Goal: Task Accomplishment & Management: Complete application form

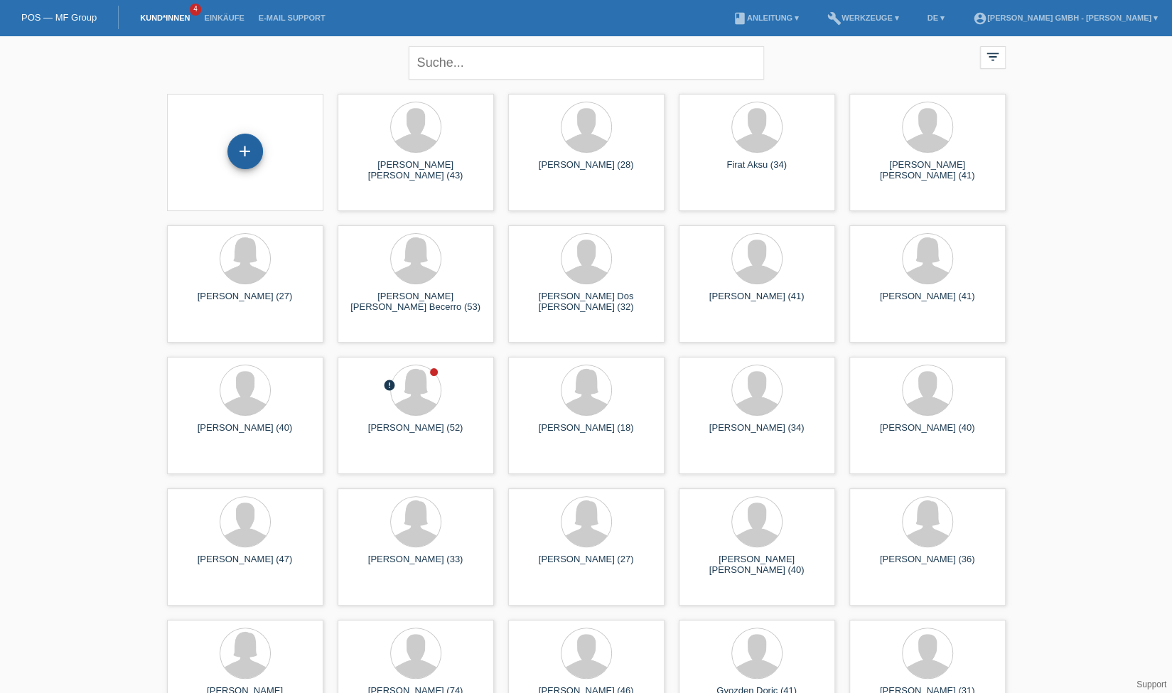
click at [245, 152] on div "+" at bounding box center [245, 152] width 36 height 36
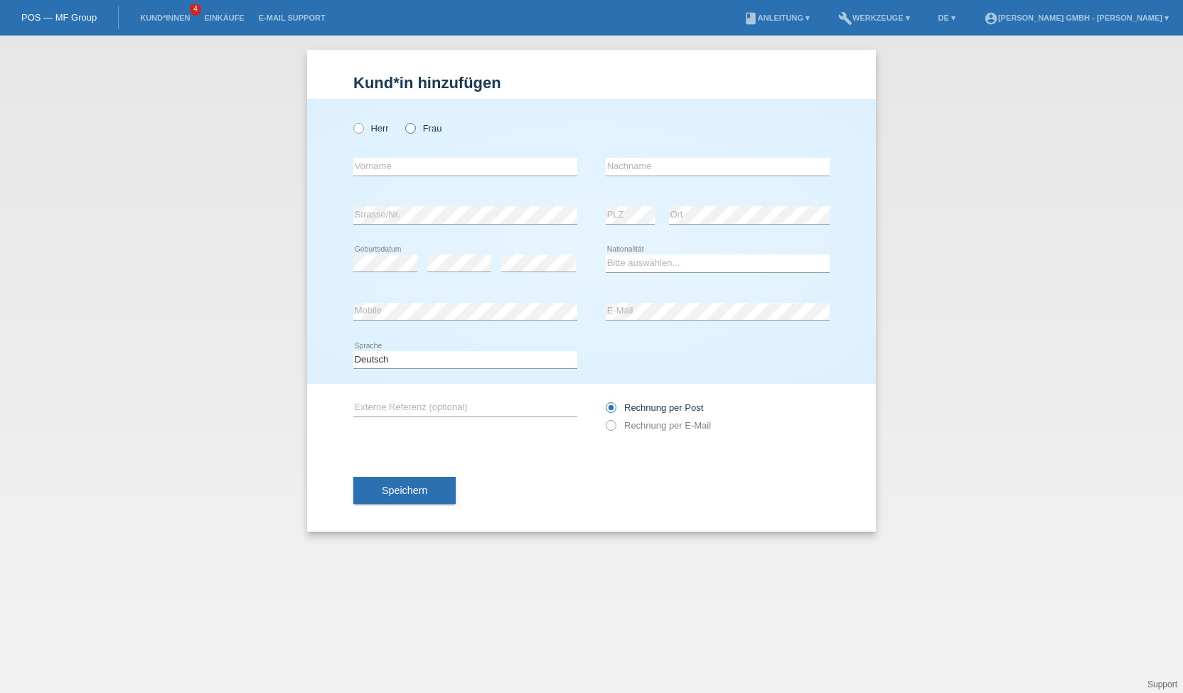
click at [424, 124] on label "Frau" at bounding box center [423, 128] width 36 height 11
click at [414, 124] on input "Frau" at bounding box center [409, 127] width 9 height 9
radio input "true"
click at [367, 158] on input "text" at bounding box center [465, 167] width 224 height 18
paste input "gYEy67-@wG"
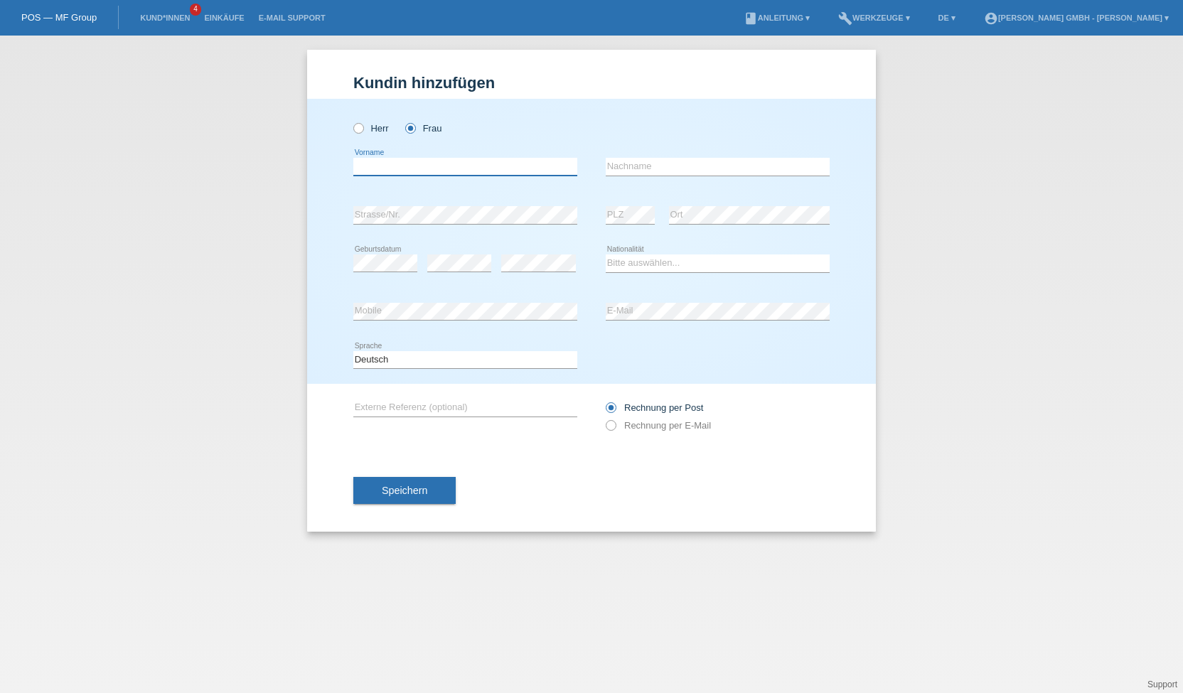
type input "gYEy67-@wG"
drag, startPoint x: 473, startPoint y: 161, endPoint x: 303, endPoint y: 187, distance: 172.5
click at [303, 187] on div "Kund*in hinzufügen Kunde hinzufügen Kundin hinzufügen Herr Frau gYEy67-@wG erro…" at bounding box center [591, 364] width 1183 height 657
click at [399, 170] on input "text" at bounding box center [465, 167] width 224 height 18
type input "[PERSON_NAME]"
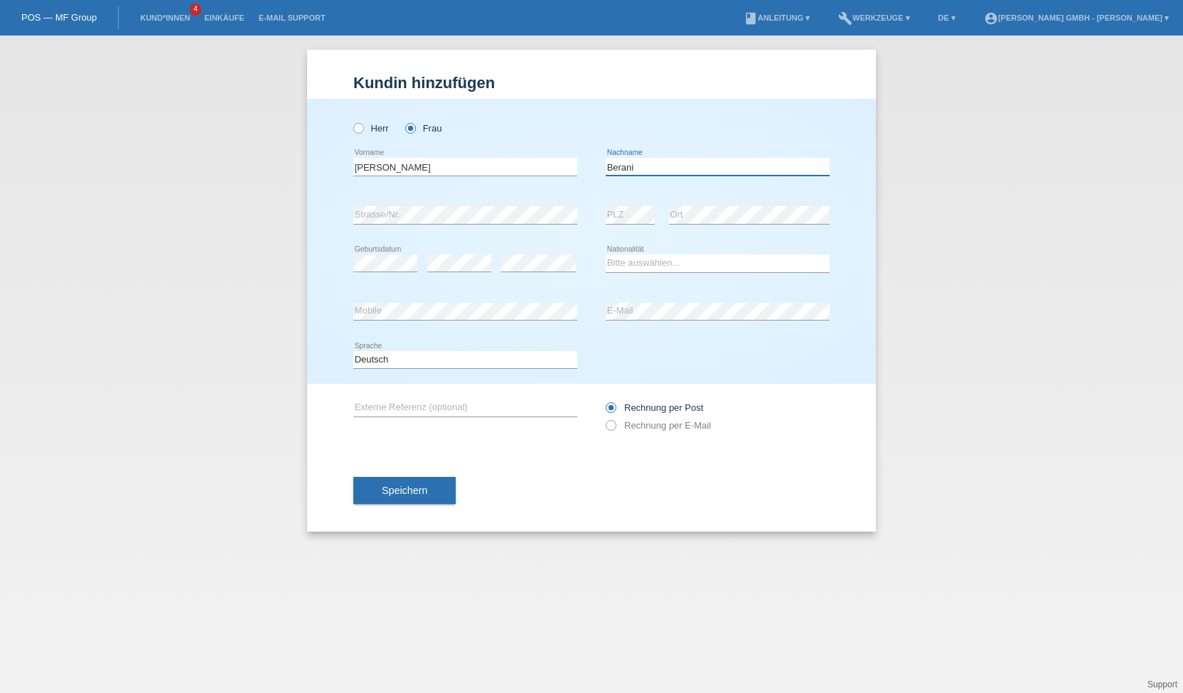
type input "Berani"
click at [652, 264] on select "Bitte auswählen... Schweiz Deutschland Liechtenstein Österreich ------------ Af…" at bounding box center [717, 262] width 224 height 17
select select "XK"
click at [605, 254] on select "Bitte auswählen... Schweiz Deutschland Liechtenstein Österreich ------------ Af…" at bounding box center [717, 262] width 224 height 17
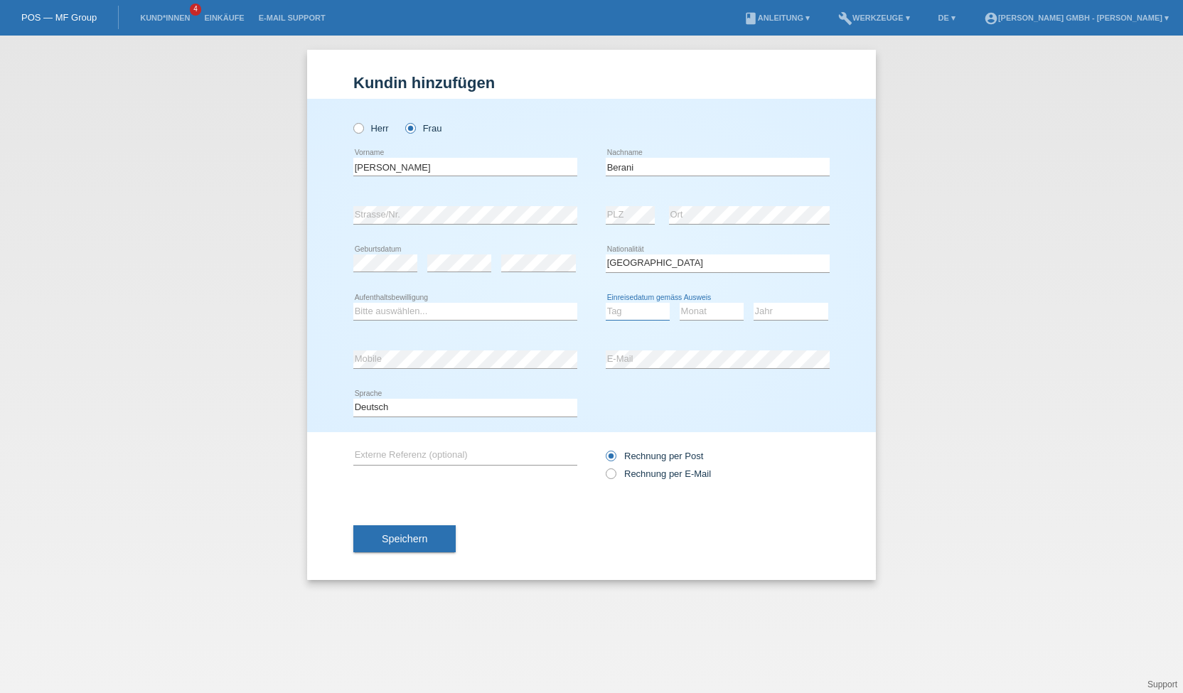
click at [620, 313] on select "Tag 01 02 03 04 05 06 07 08 09 10 11" at bounding box center [637, 311] width 64 height 17
select select "26"
click at [605, 303] on select "Tag 01 02 03 04 05 06 07 08 09 10 11" at bounding box center [637, 311] width 64 height 17
click at [712, 313] on select "Monat 01 02 03 04 05 06 07 08 09 10 11" at bounding box center [711, 311] width 64 height 17
select select "05"
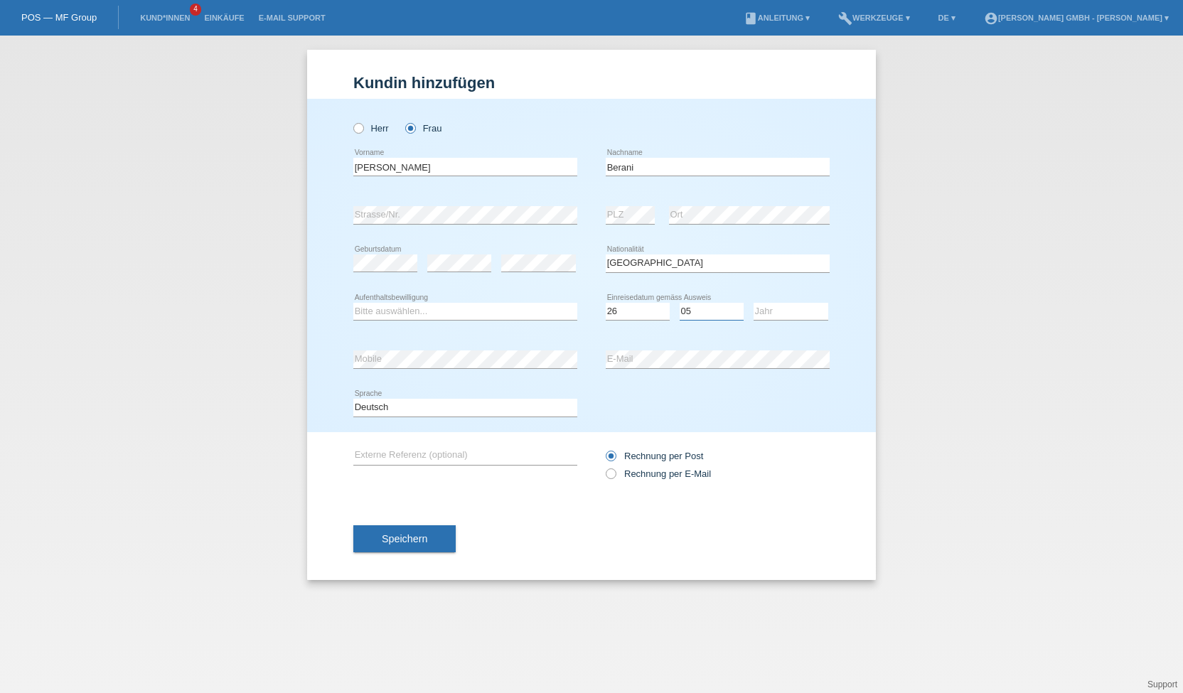
click at [679, 303] on select "Monat 01 02 03 04 05 06 07 08 09 10 11" at bounding box center [711, 311] width 64 height 17
click at [704, 420] on div "Deutsch Français Italiano English error Sprache" at bounding box center [591, 408] width 476 height 48
click at [795, 311] on select "Jahr 2025 2024 2023 2022 2021 2020 2019 2018 2017 2016 2015 2014 2013 2012 2011…" at bounding box center [790, 311] width 75 height 17
select select "2008"
click at [753, 303] on select "Jahr 2025 2024 2023 2022 2021 2020 2019 2018 2017 2016 2015 2014 2013 2012 2011…" at bounding box center [790, 311] width 75 height 17
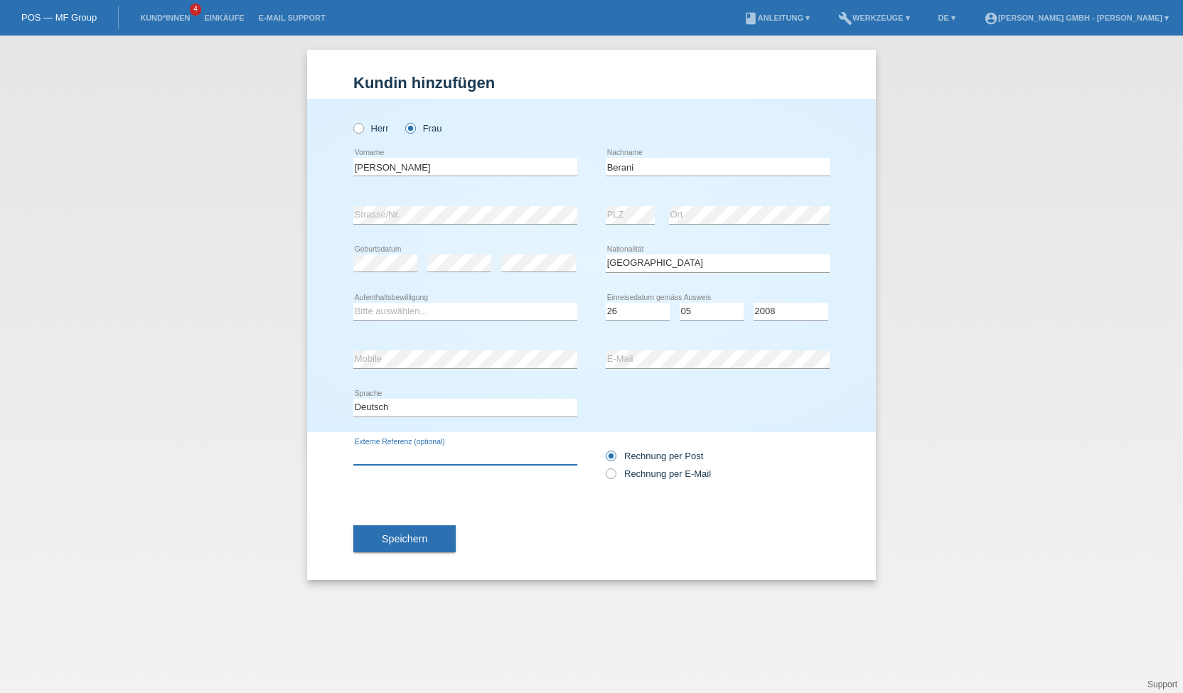
click at [405, 454] on input "text" at bounding box center [465, 456] width 224 height 18
paste input "725010647VB"
type input "725010647VB"
click at [522, 495] on div "725010647VB error Externe Referenz (optional) Rechnung per Post" at bounding box center [591, 464] width 476 height 65
click at [620, 473] on label "Rechnung per E-Mail" at bounding box center [657, 473] width 105 height 11
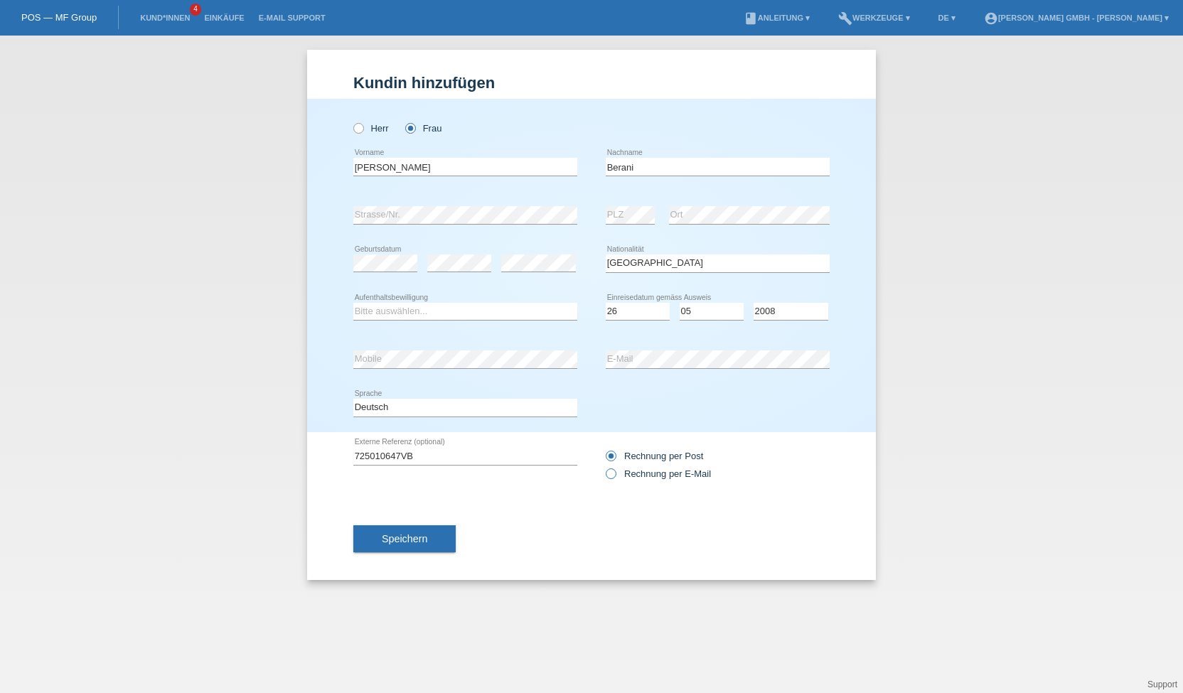
click at [615, 473] on input "Rechnung per E-Mail" at bounding box center [609, 477] width 9 height 18
radio input "true"
click at [563, 497] on div "Speichern" at bounding box center [591, 538] width 476 height 82
click at [414, 311] on select "Bitte auswählen... C B B - Flüchtlingsstatus Andere" at bounding box center [465, 311] width 224 height 17
select select "C"
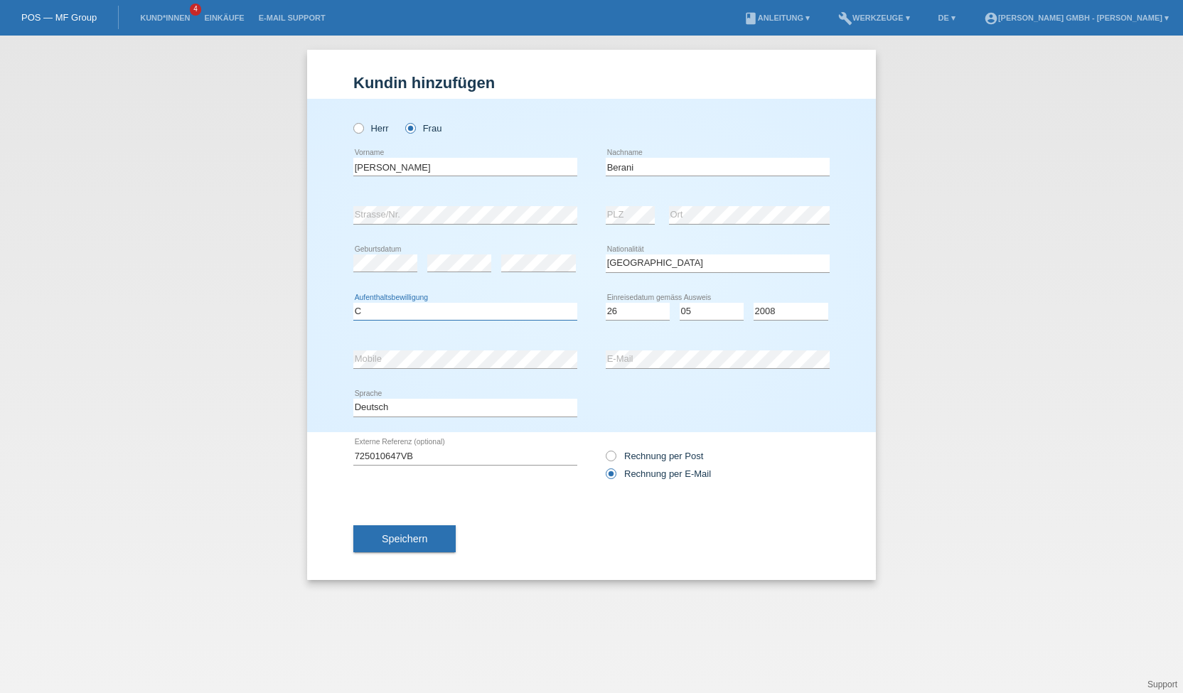
click at [353, 303] on select "Bitte auswählen... C B B - Flüchtlingsstatus Andere" at bounding box center [465, 311] width 224 height 17
click at [301, 343] on div "Kund*in hinzufügen Kunde hinzufügen Kundin hinzufügen Herr Frau Valentina error…" at bounding box center [591, 364] width 1183 height 657
click at [414, 540] on span "Speichern" at bounding box center [404, 538] width 45 height 11
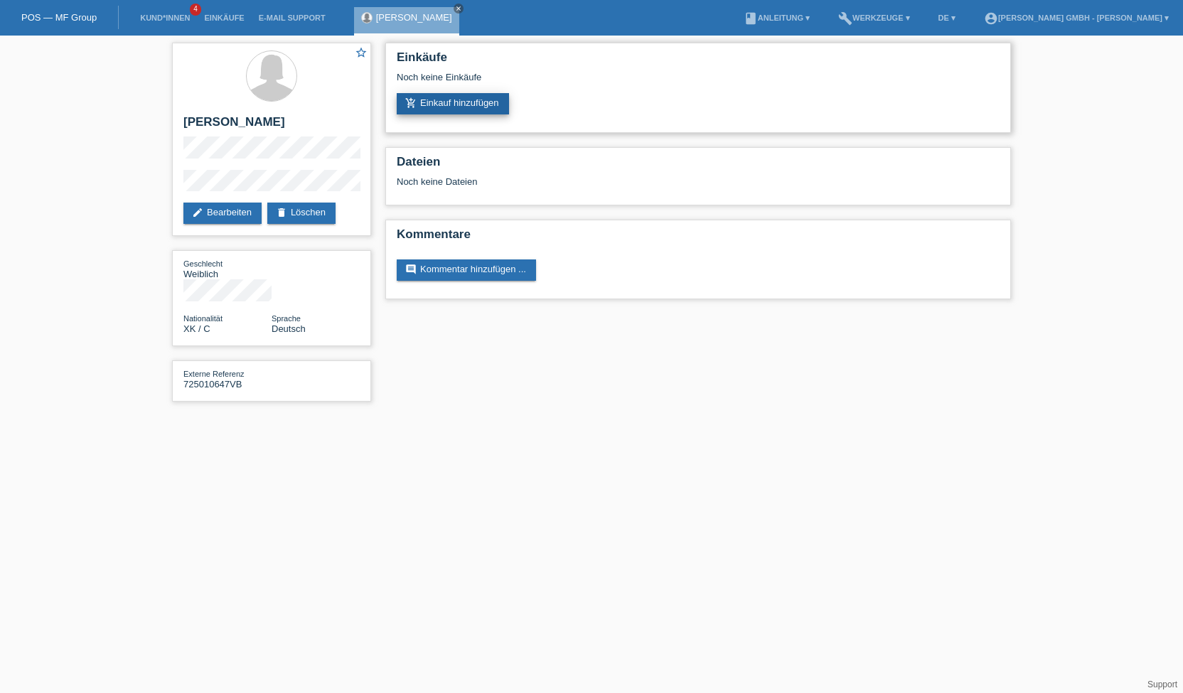
click at [451, 108] on link "add_shopping_cart Einkauf hinzufügen" at bounding box center [453, 103] width 112 height 21
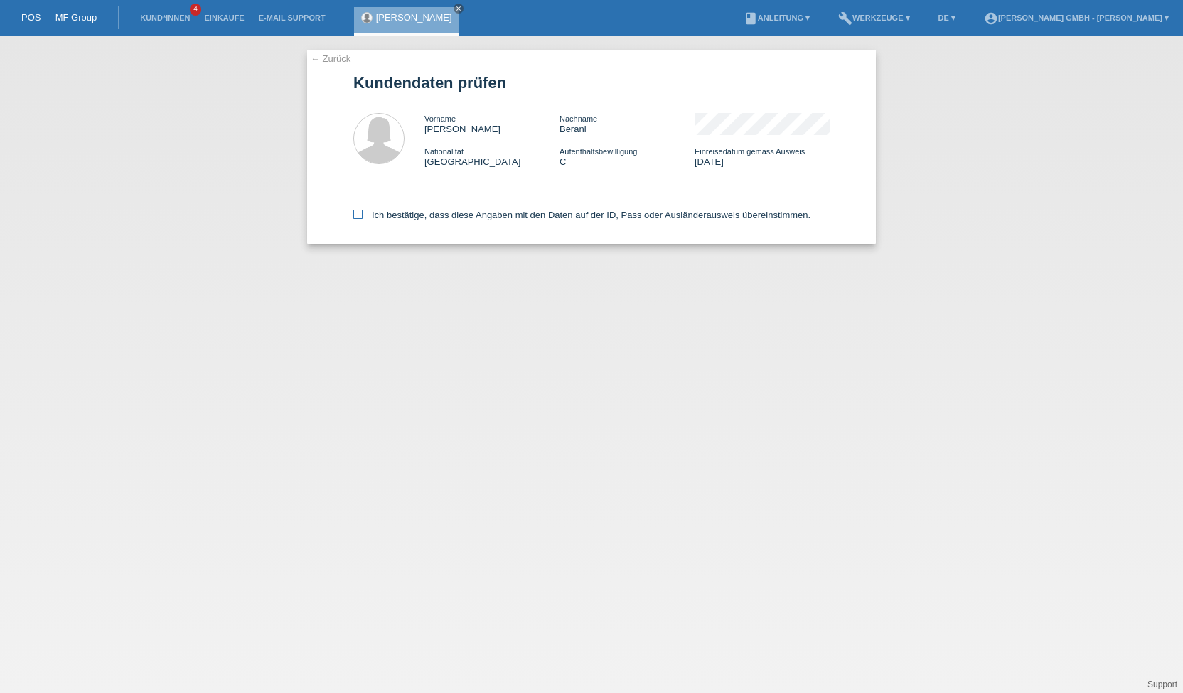
click at [360, 214] on icon at bounding box center [357, 214] width 9 height 9
click at [360, 214] on input "Ich bestätige, dass diese Angaben mit den Daten auf der ID, Pass oder Ausländer…" at bounding box center [357, 214] width 9 height 9
checkbox input "true"
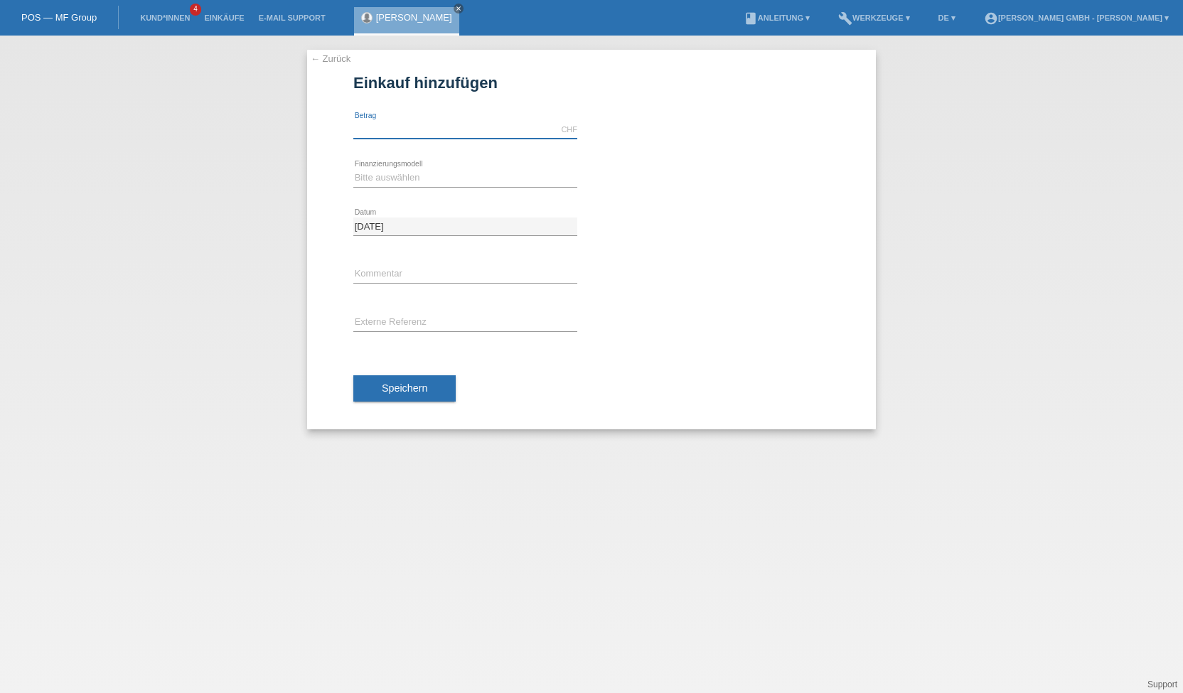
click at [404, 131] on input "text" at bounding box center [465, 130] width 224 height 18
type input "599.00"
click at [389, 175] on select "Bitte auswählen Kauf auf Rechnung mit Teilzahlungsoption Fixe Raten" at bounding box center [465, 177] width 224 height 17
select select "198"
click at [353, 169] on select "Bitte auswählen Kauf auf Rechnung mit Teilzahlungsoption Fixe Raten" at bounding box center [465, 177] width 224 height 17
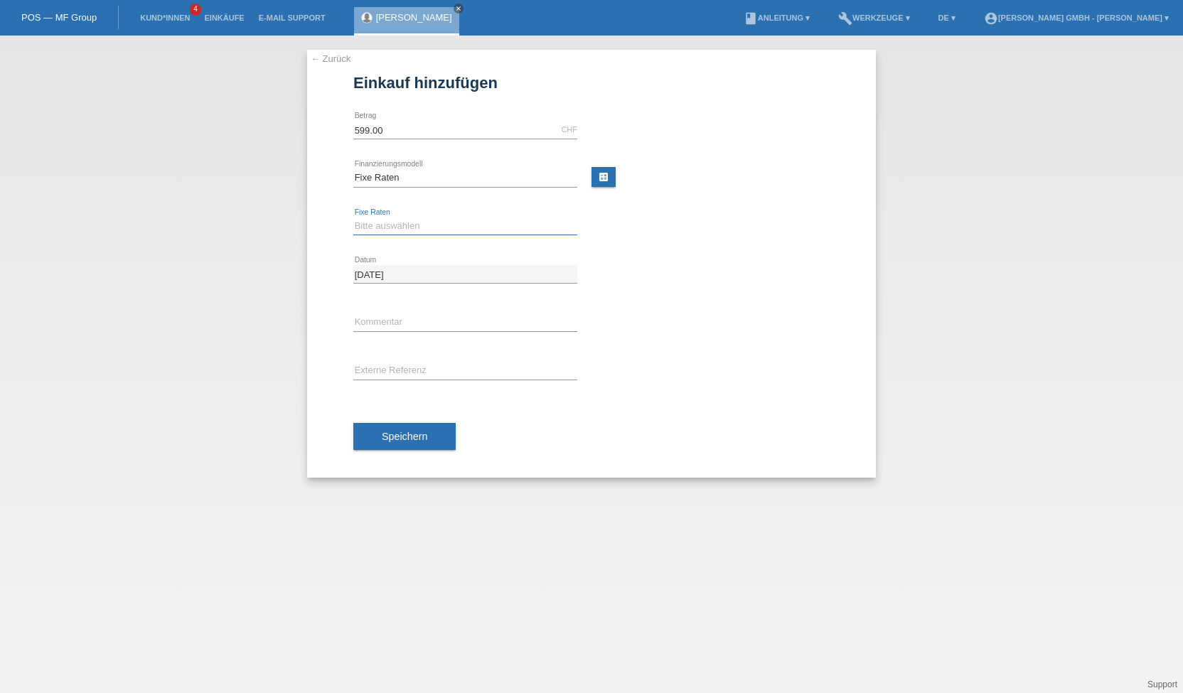
click at [386, 225] on select "Bitte auswählen 12 Raten 24 Raten" at bounding box center [465, 225] width 224 height 17
select select "532"
click at [353, 217] on select "Bitte auswählen 12 Raten 24 Raten" at bounding box center [465, 225] width 224 height 17
click at [378, 369] on input "text" at bounding box center [465, 371] width 224 height 18
paste input "725010647VB"
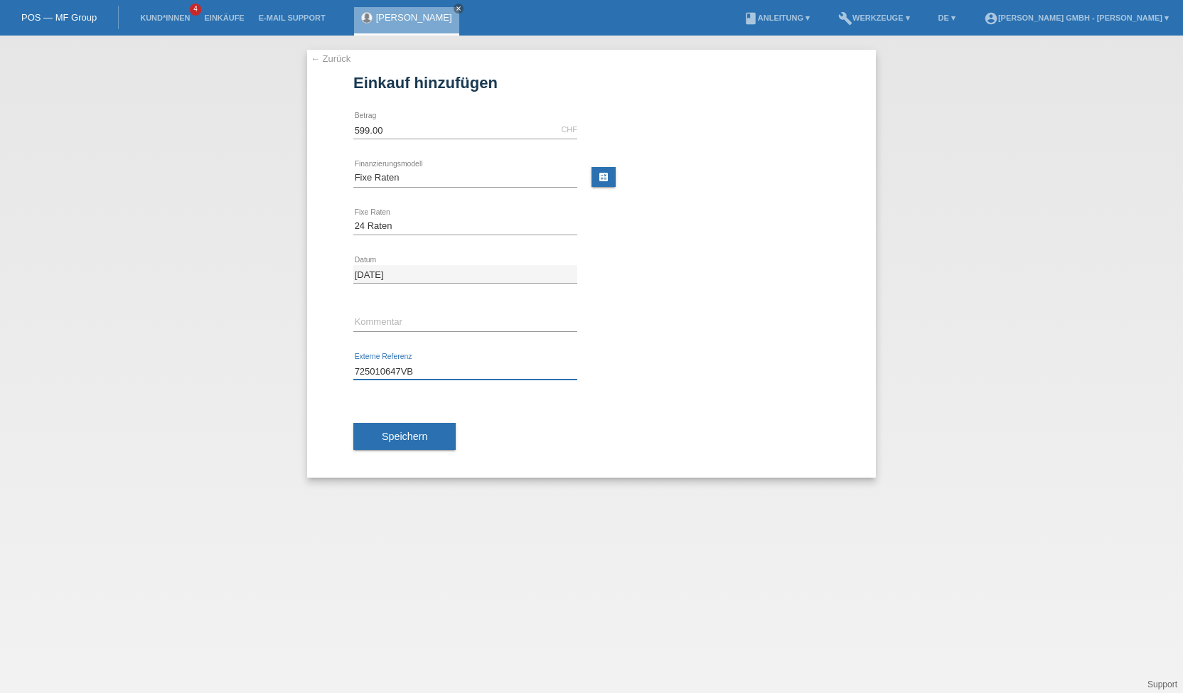
type input "725010647VB"
click at [607, 434] on div "Speichern" at bounding box center [591, 436] width 476 height 82
click at [429, 437] on button "Speichern" at bounding box center [404, 436] width 102 height 27
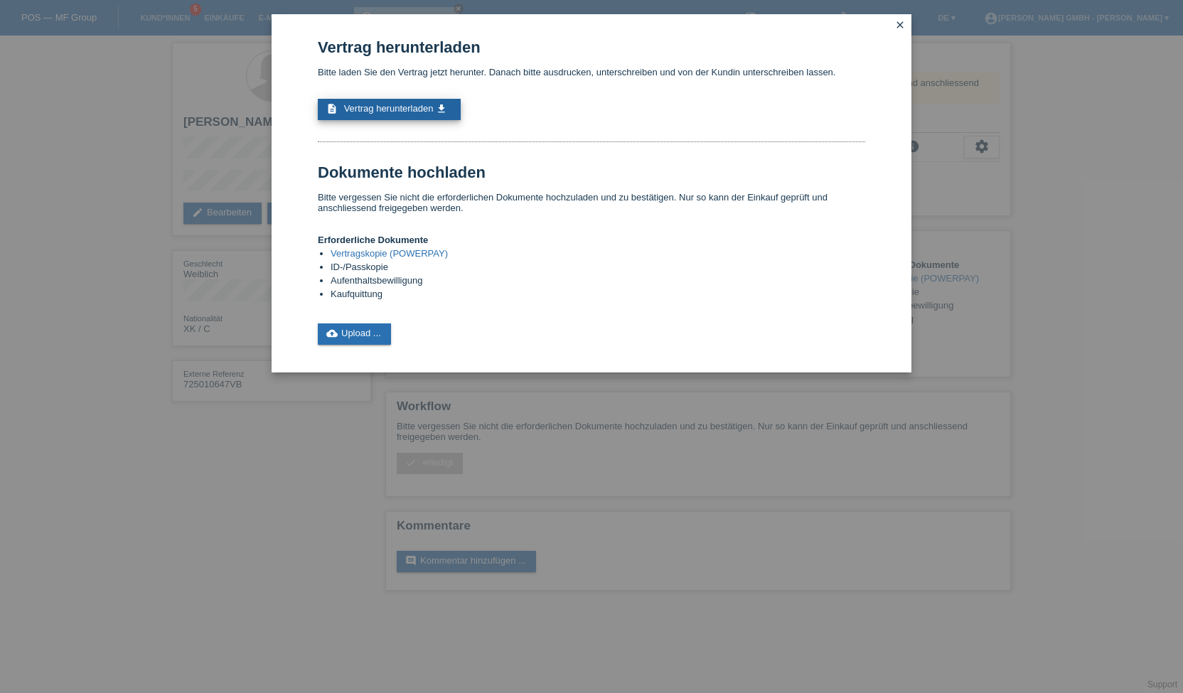
click at [414, 120] on link "description Vertrag herunterladen get_app" at bounding box center [389, 109] width 143 height 21
